Goal: Transaction & Acquisition: Purchase product/service

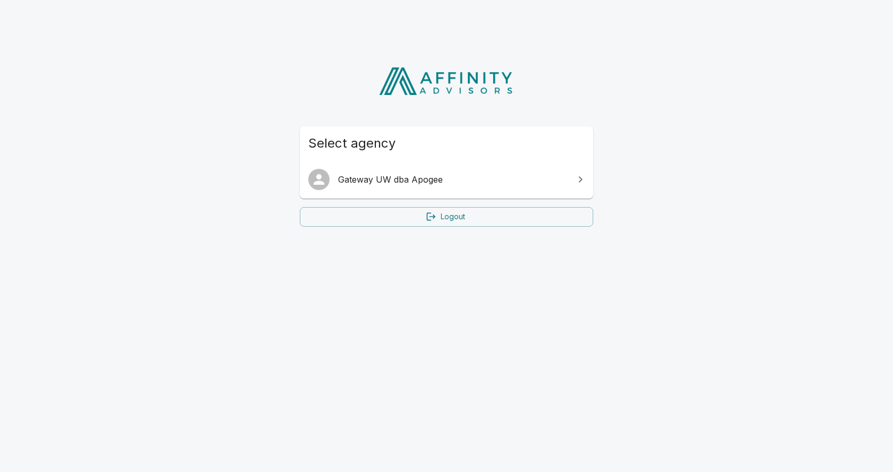
click at [398, 187] on link "Gateway UW dba Apogee" at bounding box center [446, 180] width 293 height 30
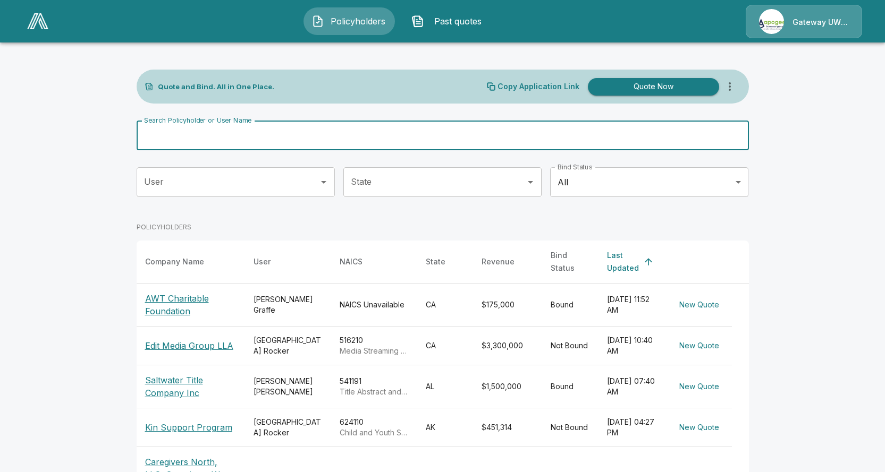
click at [248, 126] on div "Search Policyholder or User Name Search Policyholder or User Name" at bounding box center [443, 136] width 612 height 30
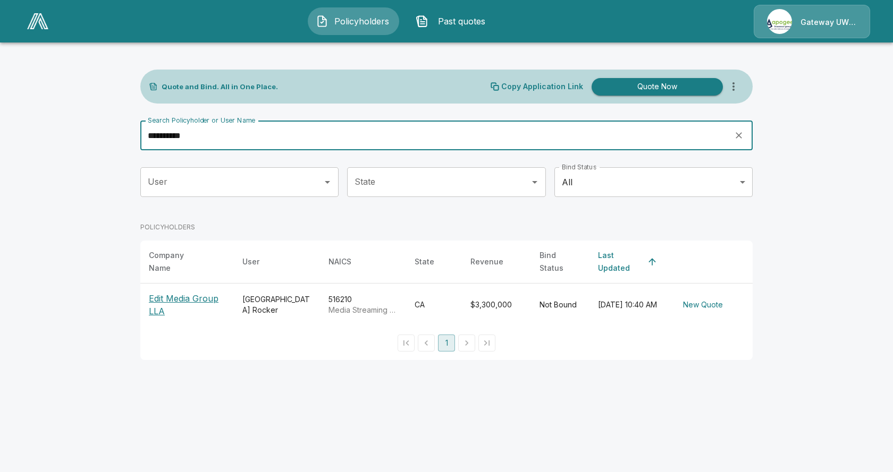
type input "**********"
click at [187, 301] on p "Edit Media Group LLA" at bounding box center [187, 305] width 77 height 26
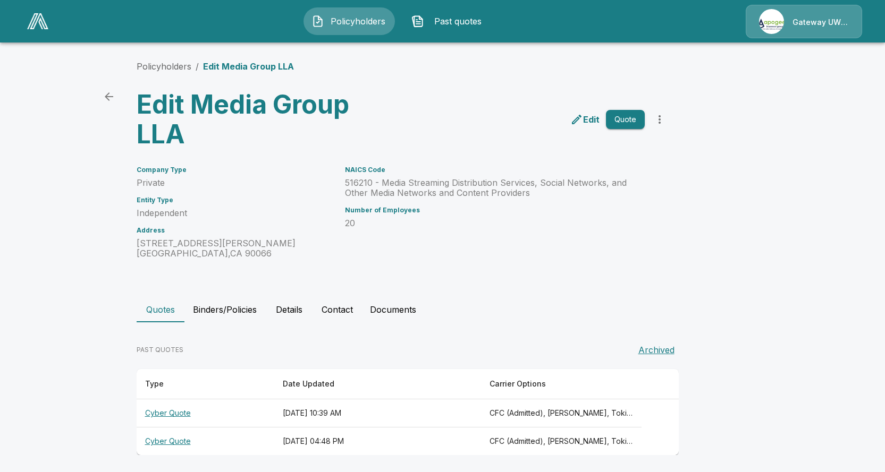
click at [623, 113] on button "Quote" at bounding box center [625, 120] width 39 height 20
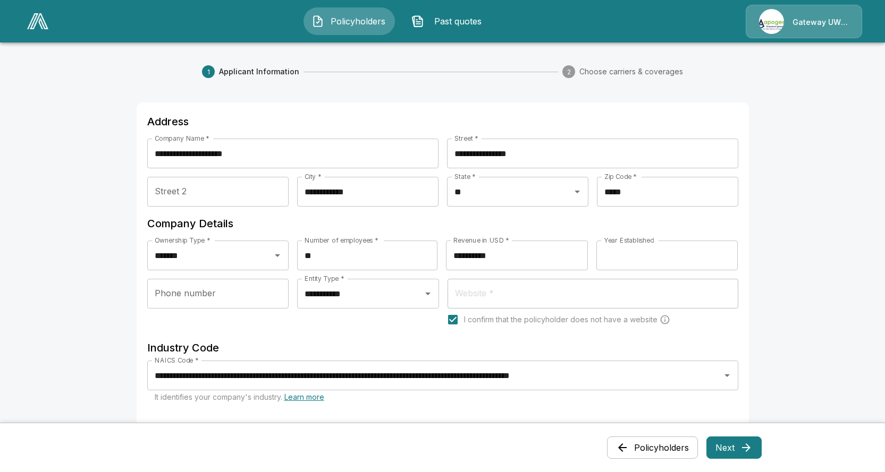
scroll to position [40, 0]
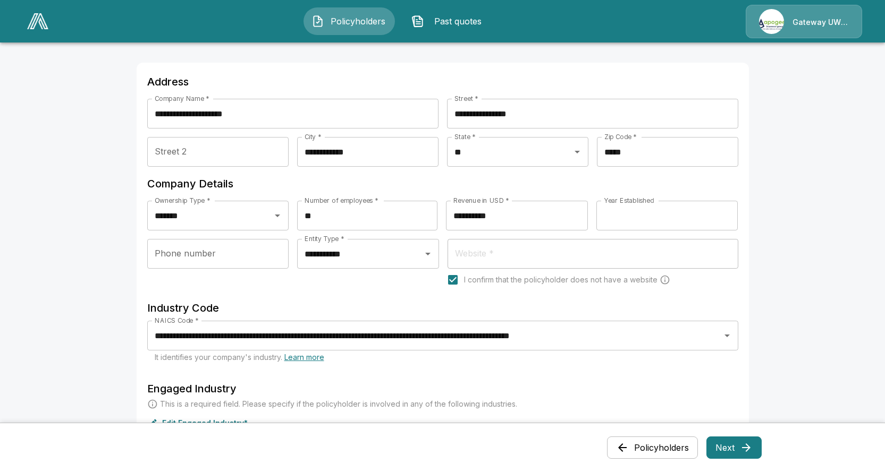
click at [757, 448] on button "Next" at bounding box center [733, 448] width 55 height 22
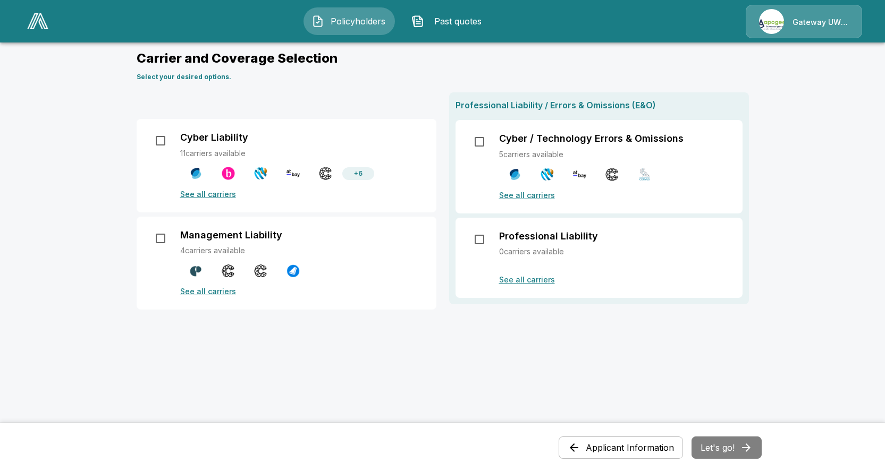
scroll to position [0, 0]
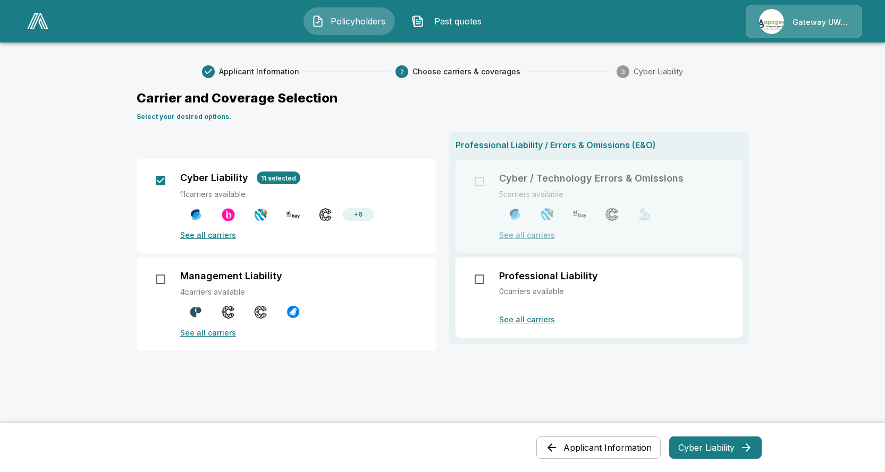
click at [728, 451] on button "Cyber Liability" at bounding box center [715, 448] width 92 height 22
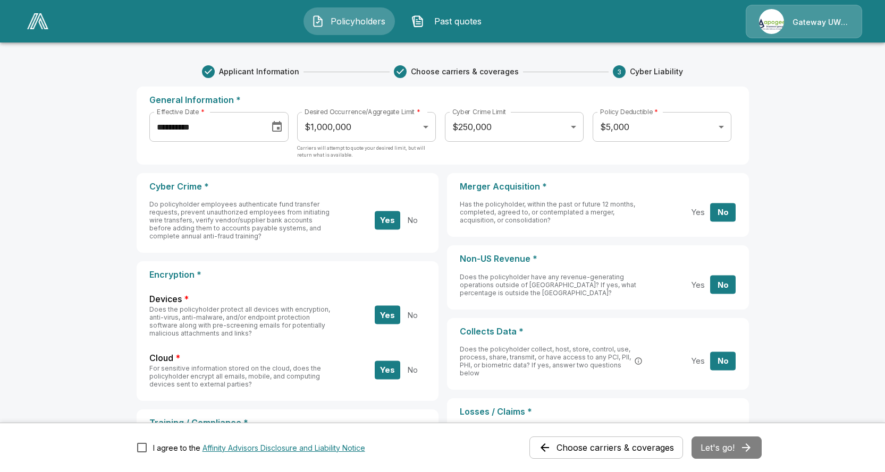
scroll to position [27, 0]
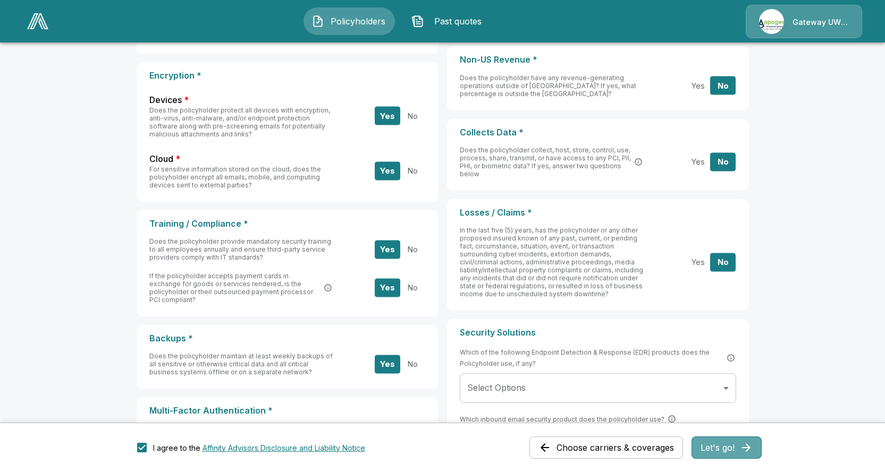
click at [725, 452] on button "Let's go!" at bounding box center [726, 448] width 70 height 22
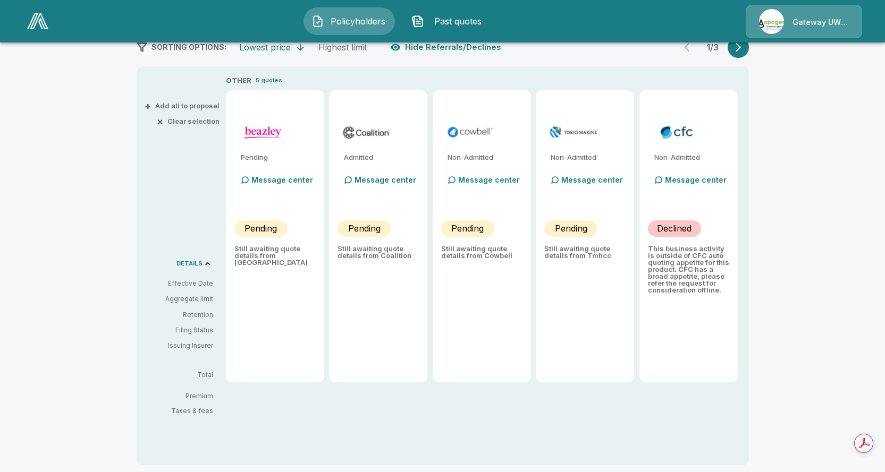
type input "*******"
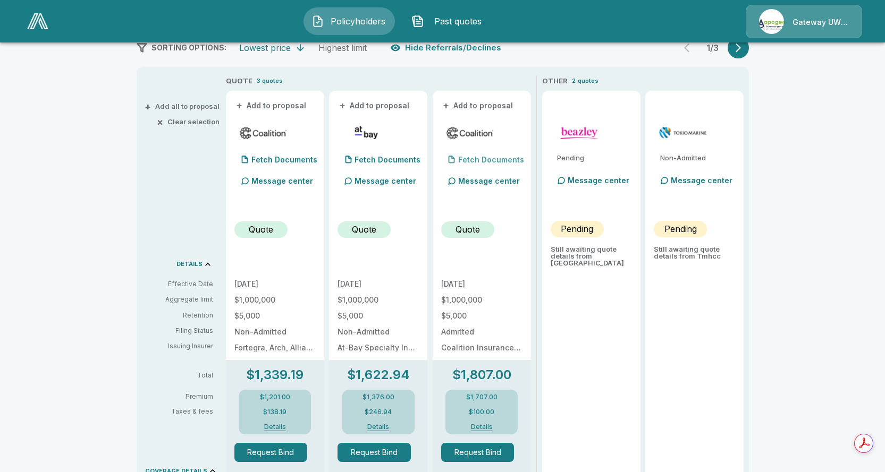
click at [476, 158] on p "Fetch Documents" at bounding box center [491, 159] width 66 height 7
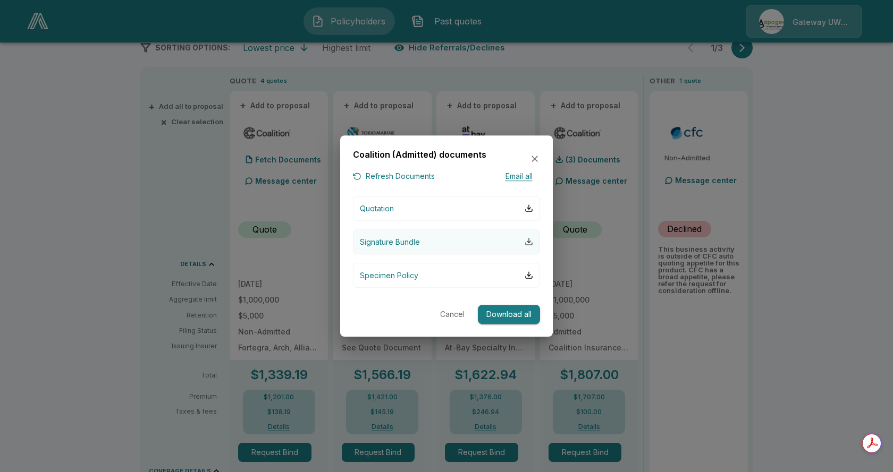
click at [530, 242] on div "button" at bounding box center [528, 242] width 9 height 9
